Goal: Task Accomplishment & Management: Complete application form

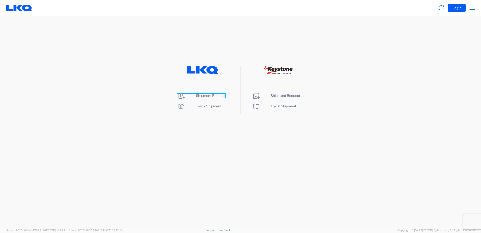
click at [220, 96] on span "Shipment Request" at bounding box center [210, 95] width 29 height 4
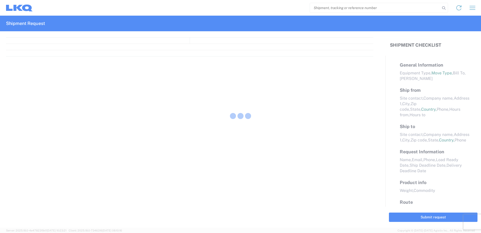
select select "FULL"
select select "LBS"
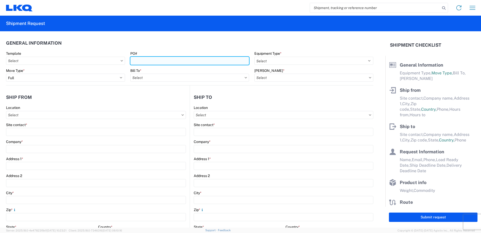
click at [177, 61] on input "PO#" at bounding box center [189, 61] width 119 height 8
type input "965-0138"
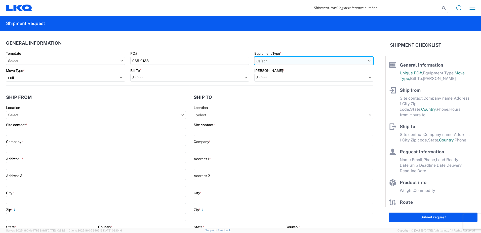
click at [366, 62] on select "Select 53’ Dry Van Flatbed Dropdeck (van) Lowboy (flatbed) Rail" at bounding box center [313, 61] width 119 height 8
select select "STDV"
click at [254, 57] on select "Select 53’ Dry Van Flatbed Dropdeck (van) Lowboy (flatbed) Rail" at bounding box center [313, 61] width 119 height 8
click at [221, 76] on input "Bill To *" at bounding box center [189, 77] width 119 height 8
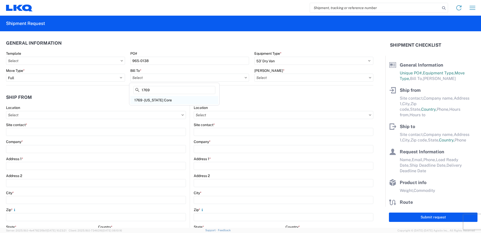
type input "1769"
click at [166, 98] on div "1769 - [US_STATE] Core" at bounding box center [174, 100] width 88 height 8
type input "1769 - [US_STATE] Core"
click at [367, 78] on input "[PERSON_NAME] *" at bounding box center [313, 77] width 119 height 8
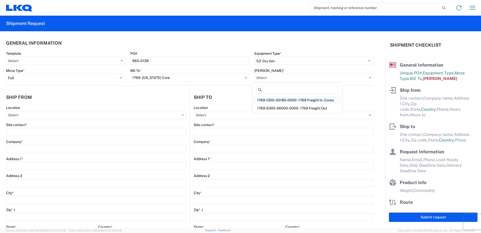
click at [325, 101] on div "1769-1300-50180-0000 - 1769 Freight In - Cores" at bounding box center [297, 100] width 88 height 8
type input "1769-1300-50180-0000 - 1769 Freight In - Cores"
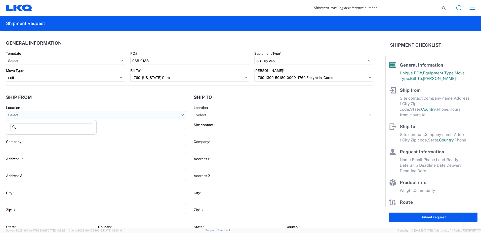
click at [133, 113] on input "Location" at bounding box center [96, 115] width 180 height 8
type input "1"
type input "7165"
click at [58, 137] on div "7165 - LKQ [GEOGRAPHIC_DATA] - [GEOGRAPHIC_DATA] AB" at bounding box center [57, 137] width 101 height 8
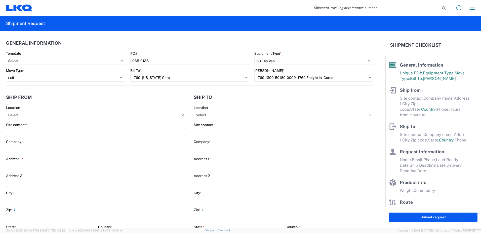
type input "7165 - LKQ [GEOGRAPHIC_DATA] - [GEOGRAPHIC_DATA] AB"
type input "LKQ Corporation"
type input "[STREET_ADDRESS]"
type input "Ponoka"
type input "T4J1R4"
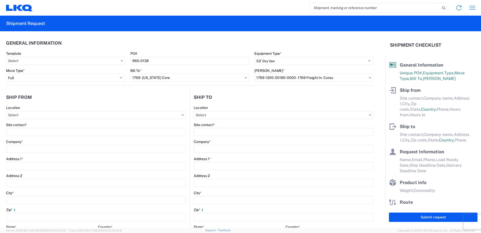
select select
select select "CA"
type input "07:00"
type input "17:00"
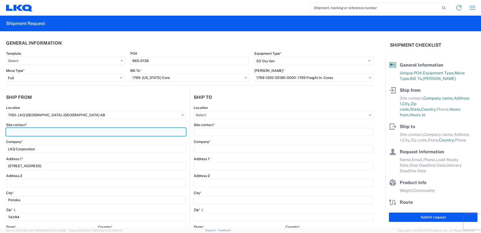
click at [57, 134] on input "Site contact *" at bounding box center [96, 132] width 180 height 8
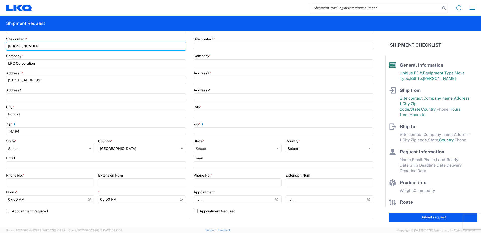
scroll to position [101, 0]
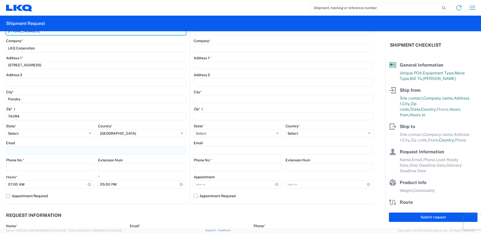
type input "[PHONE_NUMBER]"
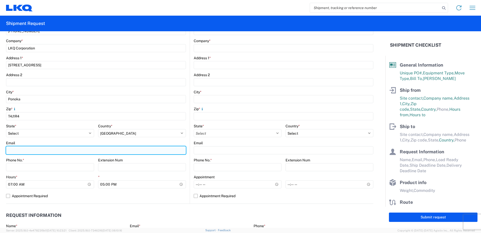
click at [19, 147] on input "Email" at bounding box center [96, 150] width 180 height 8
type input "[EMAIL_ADDRESS][DOMAIN_NAME]"
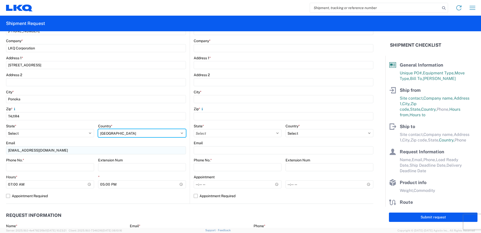
select select "US"
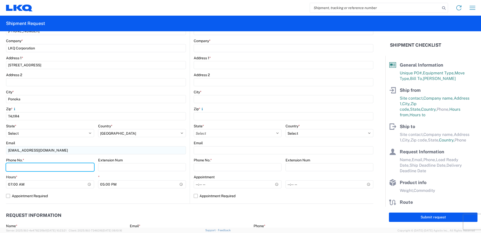
type input "4037835189"
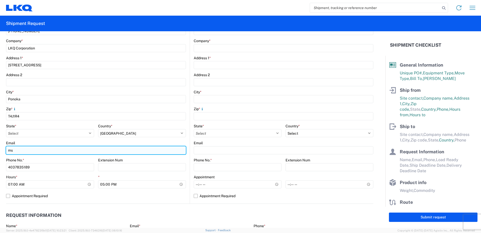
type input "m"
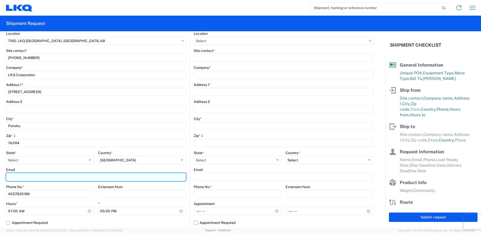
scroll to position [76, 0]
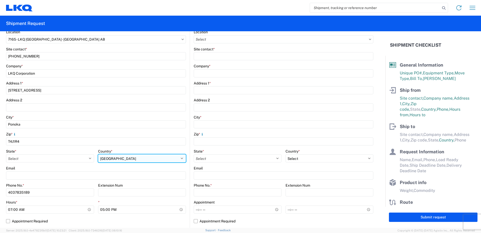
click at [152, 157] on select "Select [GEOGRAPHIC_DATA] [GEOGRAPHIC_DATA] [GEOGRAPHIC_DATA] [GEOGRAPHIC_DATA] …" at bounding box center [142, 158] width 88 height 8
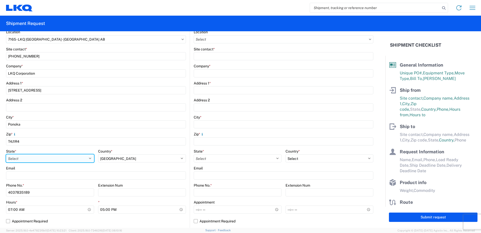
click at [88, 157] on select "Select [US_STATE] [US_STATE] [US_STATE] [US_STATE] Armed Forces Americas Armed …" at bounding box center [50, 158] width 88 height 8
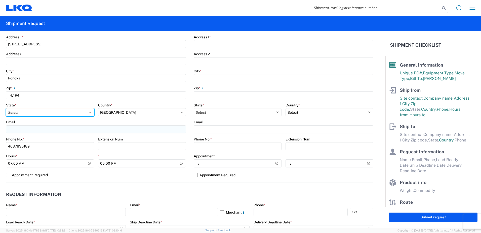
scroll to position [25, 0]
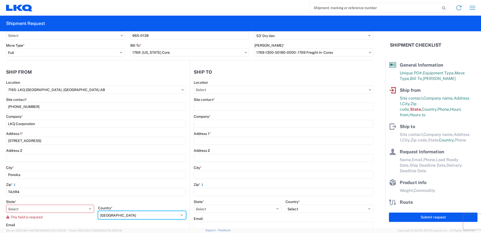
click at [124, 207] on div "Country * Select [GEOGRAPHIC_DATA] [GEOGRAPHIC_DATA] [GEOGRAPHIC_DATA] [GEOGRAP…" at bounding box center [142, 212] width 88 height 14
select select "CA"
click at [98, 211] on select "Select [GEOGRAPHIC_DATA] [GEOGRAPHIC_DATA] [GEOGRAPHIC_DATA] [GEOGRAPHIC_DATA] …" at bounding box center [142, 215] width 88 height 8
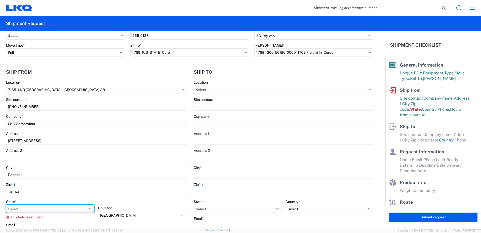
click at [89, 207] on select "Select [GEOGRAPHIC_DATA] [GEOGRAPHIC_DATA] [GEOGRAPHIC_DATA] [GEOGRAPHIC_DATA] …" at bounding box center [50, 208] width 88 height 8
select select "AB"
click at [6, 204] on select "Select [GEOGRAPHIC_DATA] [GEOGRAPHIC_DATA] [GEOGRAPHIC_DATA] [GEOGRAPHIC_DATA] …" at bounding box center [50, 208] width 88 height 8
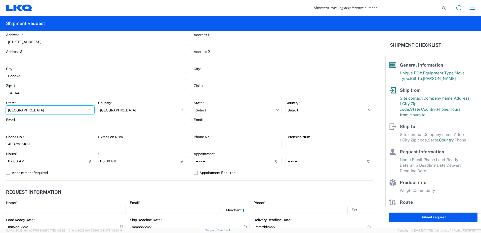
scroll to position [126, 0]
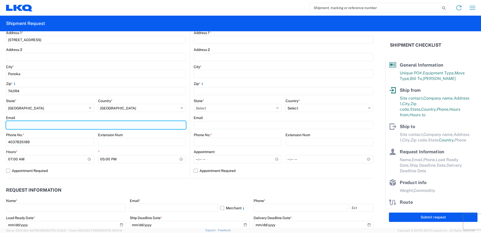
click at [39, 124] on input "Email" at bounding box center [96, 125] width 180 height 8
type input "m"
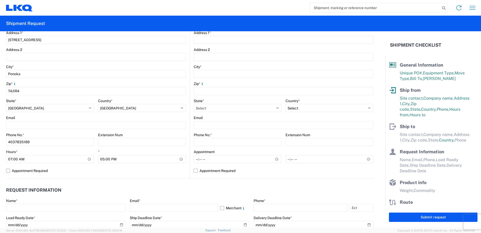
click at [9, 170] on label "Appointment Required" at bounding box center [96, 170] width 180 height 8
click at [0, 0] on input "Appointment Required" at bounding box center [0, 0] width 0 height 0
select select "CA"
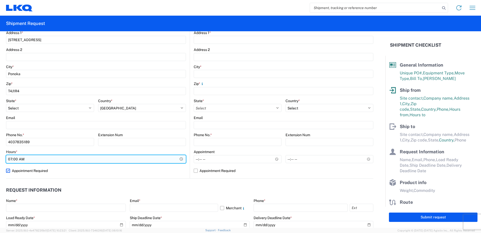
click at [13, 159] on input "07:00" at bounding box center [96, 159] width 180 height 8
click at [181, 159] on input "07:00" at bounding box center [96, 159] width 180 height 8
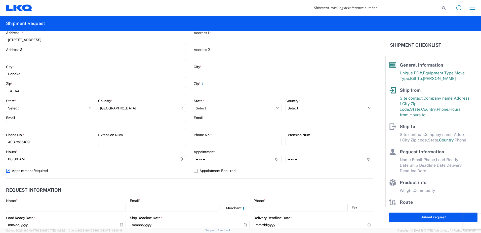
type input "08:30"
click at [78, 181] on agx-request-info "Request Information Name * Email * Merchant Phone * Load Ready Date * Ship Dead…" at bounding box center [189, 205] width 367 height 54
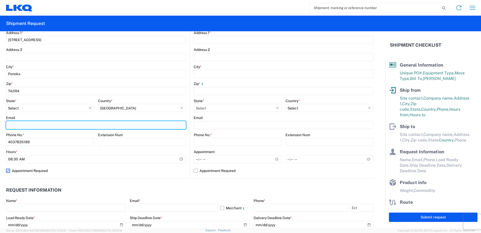
click at [19, 124] on input "Email" at bounding box center [96, 125] width 180 height 8
type input "[EMAIL_ADDRESS][DOMAIN_NAME]"
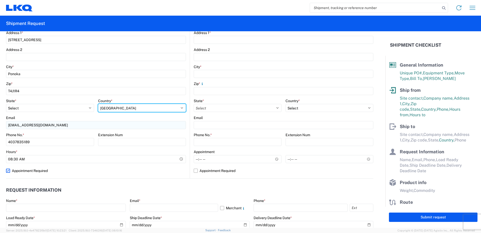
select select "US"
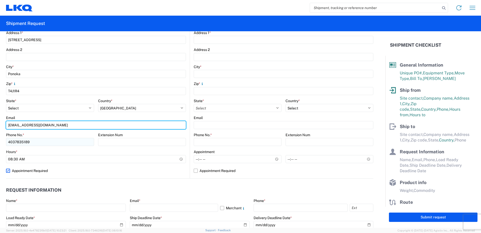
type input "[EMAIL_ADDRESS][DOMAIN_NAME]"
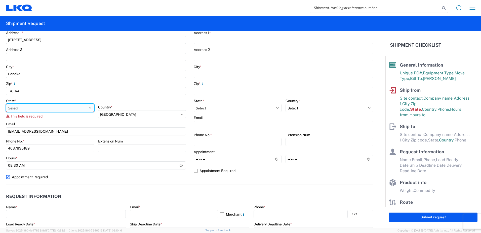
click at [88, 106] on select "Select [US_STATE] [US_STATE] [US_STATE] [US_STATE] Armed Forces Americas Armed …" at bounding box center [50, 108] width 88 height 8
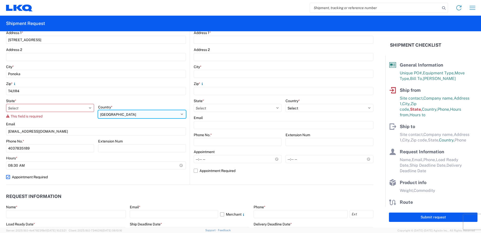
click at [162, 117] on select "Select [GEOGRAPHIC_DATA] [GEOGRAPHIC_DATA] [GEOGRAPHIC_DATA] [GEOGRAPHIC_DATA] …" at bounding box center [142, 114] width 88 height 8
select select "CA"
click at [98, 110] on select "Select [GEOGRAPHIC_DATA] [GEOGRAPHIC_DATA] [GEOGRAPHIC_DATA] [GEOGRAPHIC_DATA] …" at bounding box center [142, 114] width 88 height 8
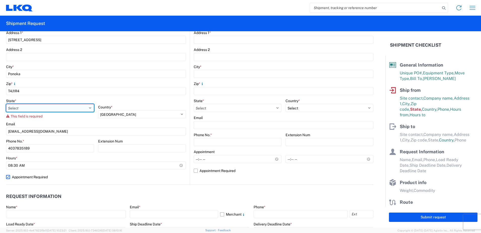
click at [88, 110] on select "Select [GEOGRAPHIC_DATA] [GEOGRAPHIC_DATA] [GEOGRAPHIC_DATA] [GEOGRAPHIC_DATA] …" at bounding box center [50, 108] width 88 height 8
select select "AB"
click at [6, 104] on select "Select [GEOGRAPHIC_DATA] [GEOGRAPHIC_DATA] [GEOGRAPHIC_DATA] [GEOGRAPHIC_DATA] …" at bounding box center [50, 108] width 88 height 8
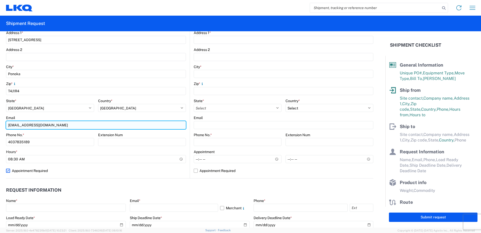
click at [60, 128] on input "[EMAIL_ADDRESS][DOMAIN_NAME]" at bounding box center [96, 125] width 180 height 8
type input "m"
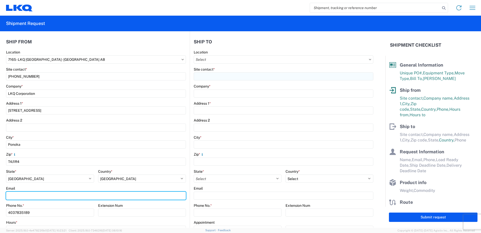
scroll to position [0, 0]
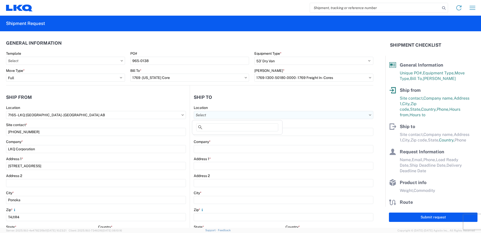
click at [294, 116] on input "Location" at bounding box center [284, 115] width 180 height 8
type input "1769"
click at [244, 138] on div "1769 - [US_STATE] Core" at bounding box center [237, 137] width 88 height 8
type input "1769 - [US_STATE] Core"
type input "LKQ Corporation"
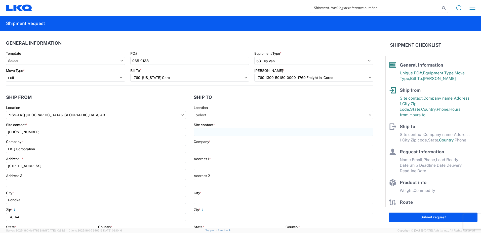
type input "[STREET_ADDRESS][PERSON_NAME]"
type input "[GEOGRAPHIC_DATA]"
type input "91761"
select select "US"
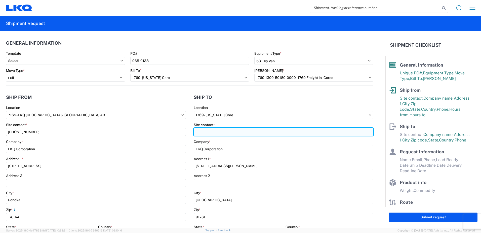
click at [230, 132] on input "Site contact *" at bounding box center [284, 132] width 180 height 8
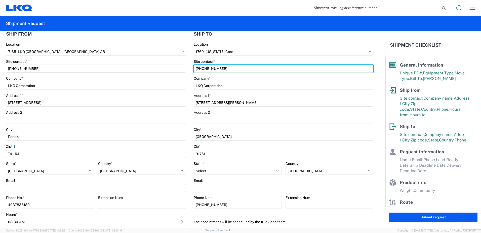
scroll to position [76, 0]
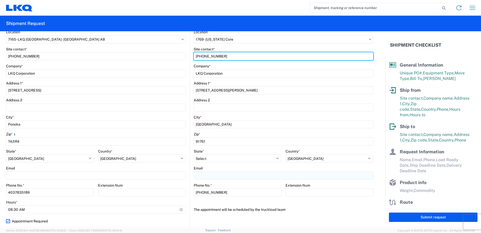
type input "[PHONE_NUMBER]"
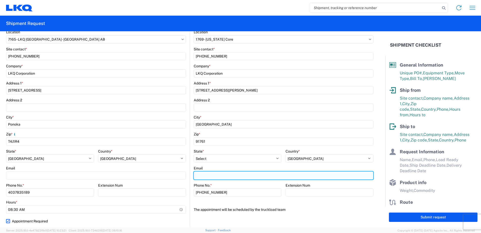
click at [208, 174] on input "Email" at bounding box center [284, 175] width 180 height 8
type input "[EMAIL_ADDRESS][DOMAIN_NAME]"
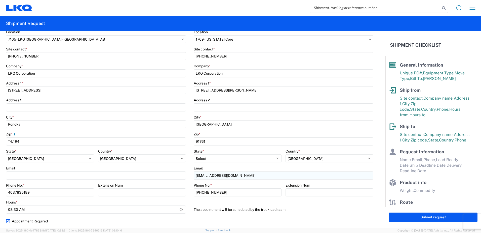
type input "[PERSON_NAME]"
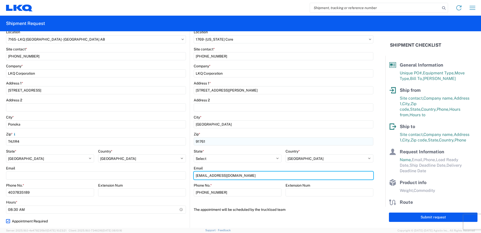
scroll to position [151, 0]
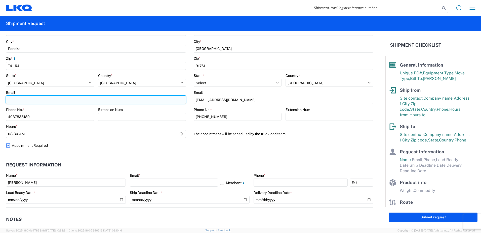
click at [34, 96] on input "Email" at bounding box center [96, 100] width 180 height 8
type input "m"
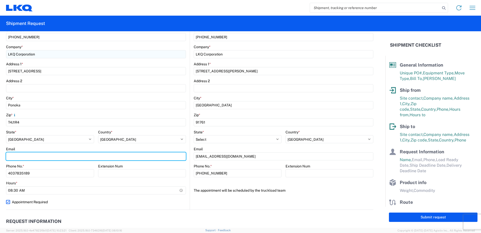
scroll to position [101, 0]
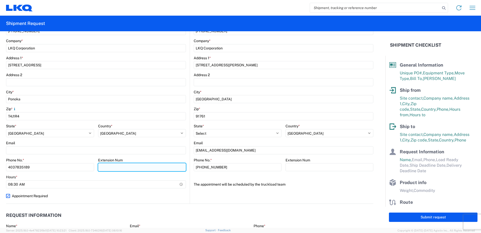
click at [100, 165] on input "Extension Num" at bounding box center [142, 167] width 88 height 8
type input "3305"
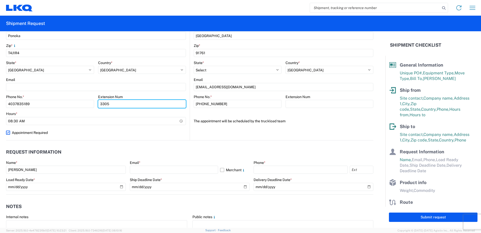
scroll to position [201, 0]
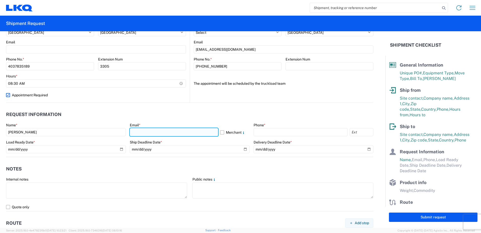
click at [155, 134] on input "text" at bounding box center [174, 132] width 88 height 8
type input "[EMAIL_ADDRESS][DOMAIN_NAME]"
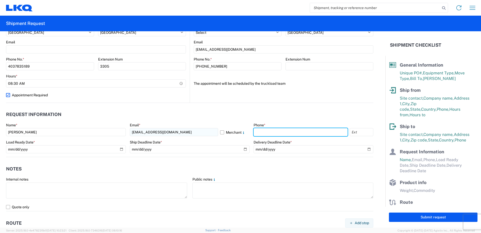
type input "4037835189"
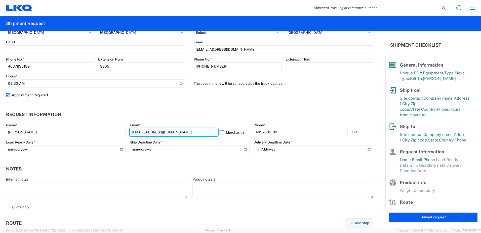
click at [184, 132] on input "[EMAIL_ADDRESS][DOMAIN_NAME]" at bounding box center [174, 132] width 88 height 8
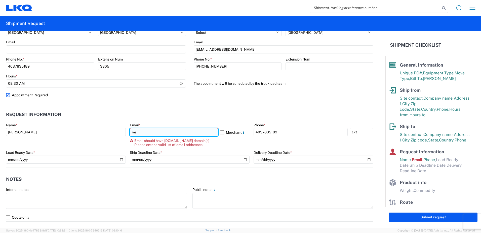
type input "m"
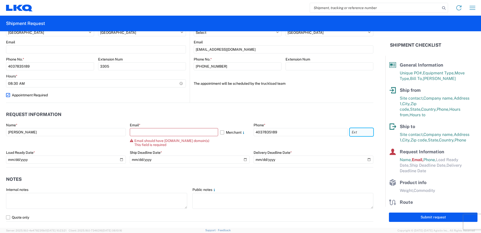
click at [361, 133] on input "text" at bounding box center [362, 132] width 24 height 8
type input "3305"
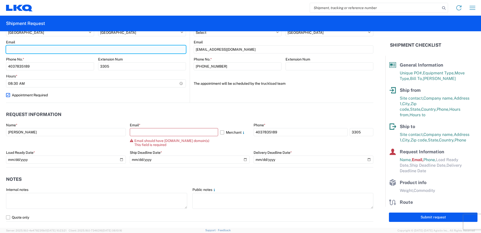
click at [50, 50] on input "Email" at bounding box center [96, 49] width 180 height 8
type input "m"
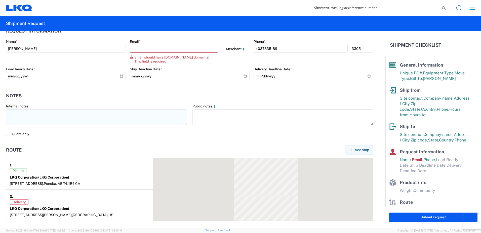
scroll to position [302, 0]
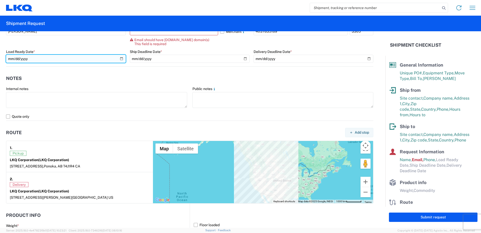
click at [121, 57] on input "date" at bounding box center [66, 59] width 120 height 8
type input "[DATE]"
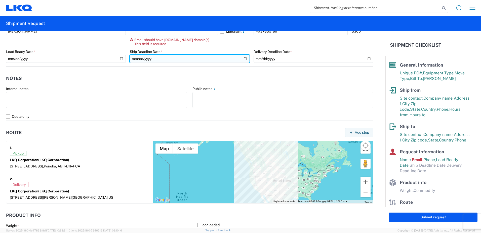
click at [241, 58] on input "date" at bounding box center [190, 59] width 120 height 8
type input "[DATE]"
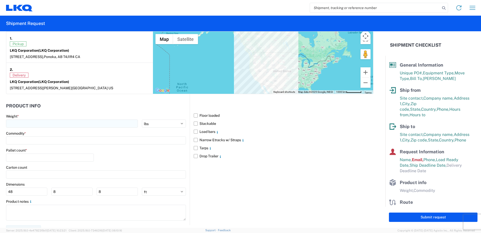
scroll to position [418, 0]
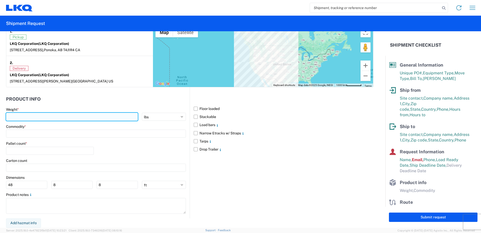
click at [31, 116] on input "number" at bounding box center [72, 116] width 132 height 8
type input "41776"
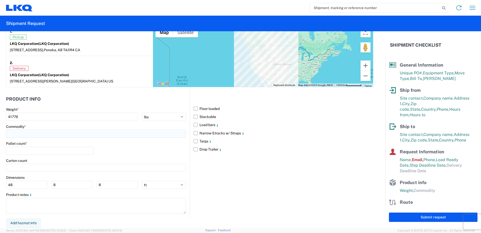
click at [23, 133] on input at bounding box center [96, 133] width 180 height 8
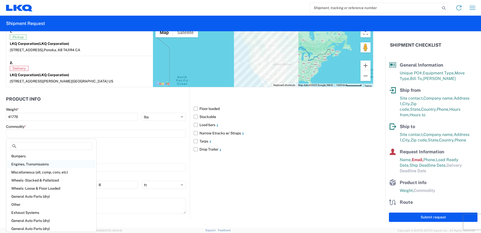
click at [36, 161] on div "Engines, Transmissions" at bounding box center [51, 164] width 88 height 8
type input "Engines, Transmissions"
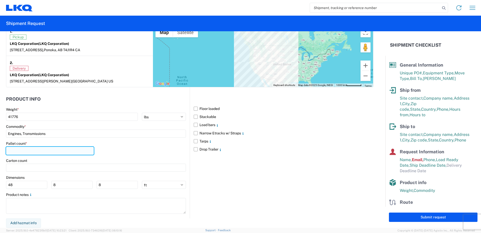
click at [21, 153] on input "number" at bounding box center [50, 150] width 88 height 8
type input "28"
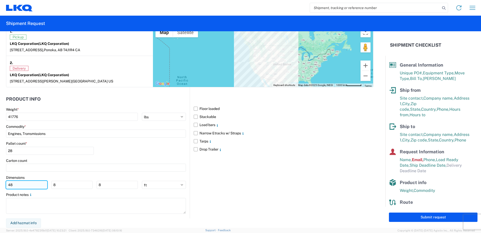
click at [18, 185] on input "48" at bounding box center [26, 184] width 41 height 8
type input "4"
type input "53"
click at [57, 185] on input "8" at bounding box center [71, 184] width 41 height 8
type input "0"
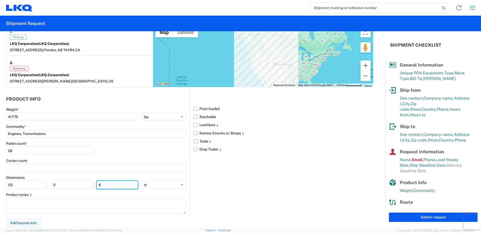
click at [100, 183] on input "8" at bounding box center [117, 184] width 41 height 8
type input "0"
click at [194, 124] on label "Load bars" at bounding box center [284, 125] width 180 height 8
click at [0, 0] on input "Load bars" at bounding box center [0, 0] width 0 height 0
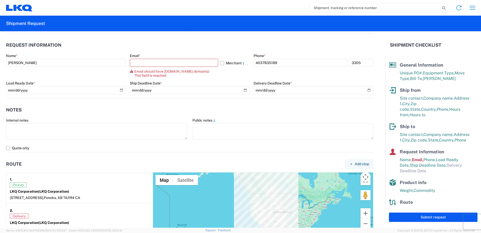
scroll to position [267, 0]
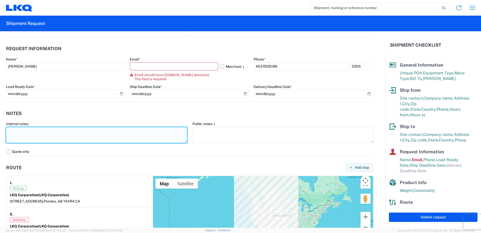
click at [17, 134] on textarea at bounding box center [96, 135] width 181 height 16
type textarea "P"
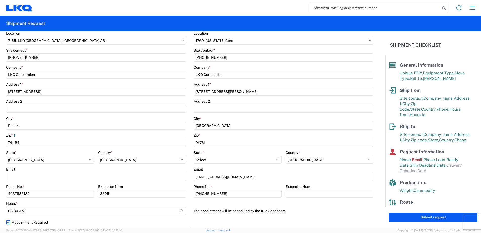
scroll to position [76, 0]
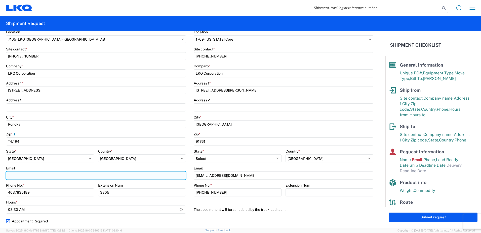
click at [32, 174] on input "Email" at bounding box center [96, 175] width 180 height 8
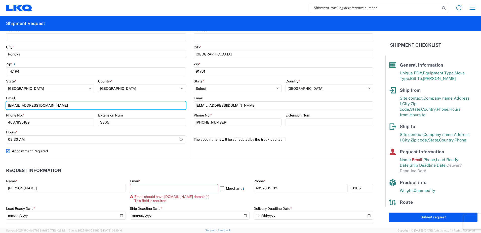
scroll to position [151, 0]
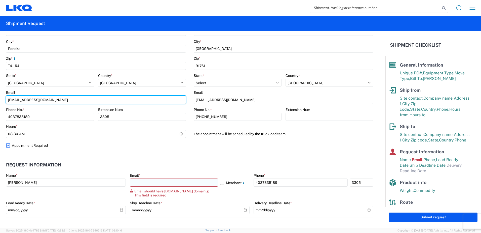
type input "[EMAIL_ADDRESS][DOMAIN_NAME]"
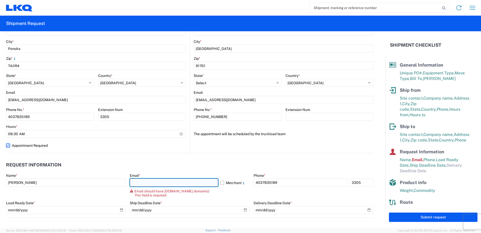
click at [160, 183] on input "text" at bounding box center [174, 182] width 88 height 8
type input "[EMAIL_ADDRESS][DOMAIN_NAME]"
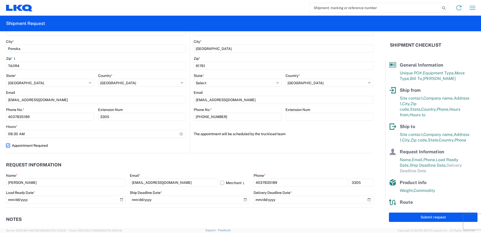
click at [320, 161] on header "Request Information" at bounding box center [189, 164] width 367 height 11
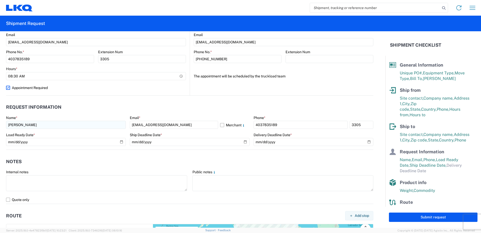
scroll to position [201, 0]
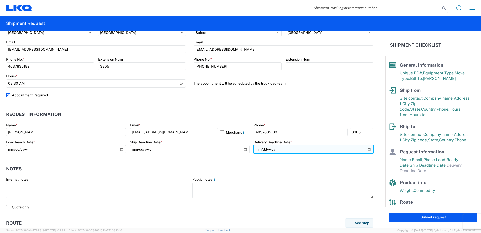
click at [328, 148] on input "date" at bounding box center [314, 149] width 120 height 8
click at [364, 148] on input "date" at bounding box center [314, 149] width 120 height 8
type input "[DATE]"
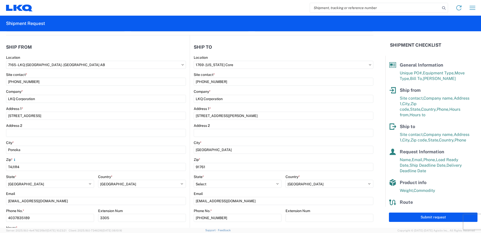
scroll to position [25, 0]
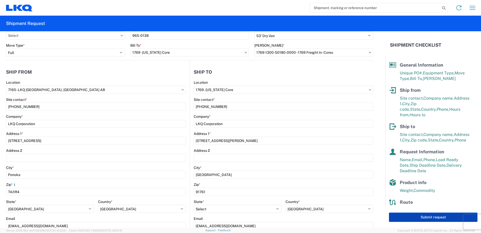
click at [435, 217] on button "Submit request" at bounding box center [433, 216] width 89 height 9
select select "US"
